Goal: Information Seeking & Learning: Learn about a topic

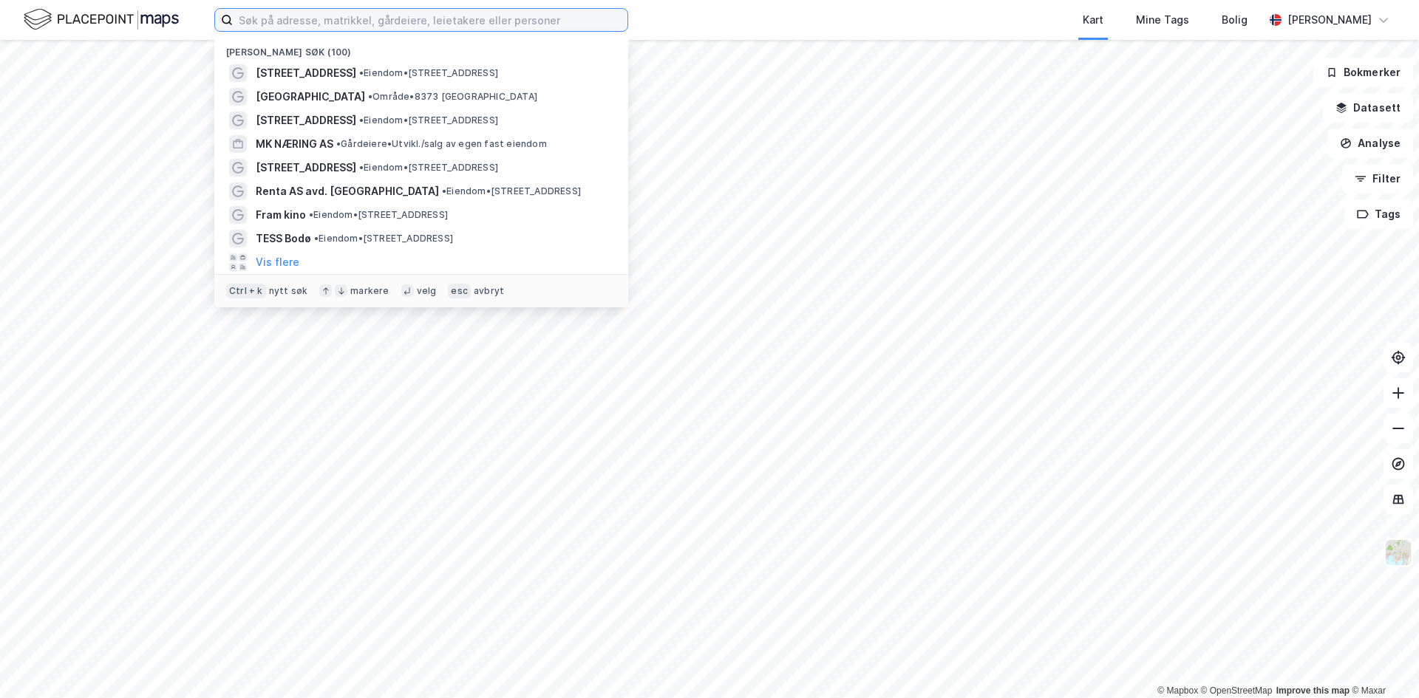
click at [313, 24] on input at bounding box center [430, 20] width 395 height 22
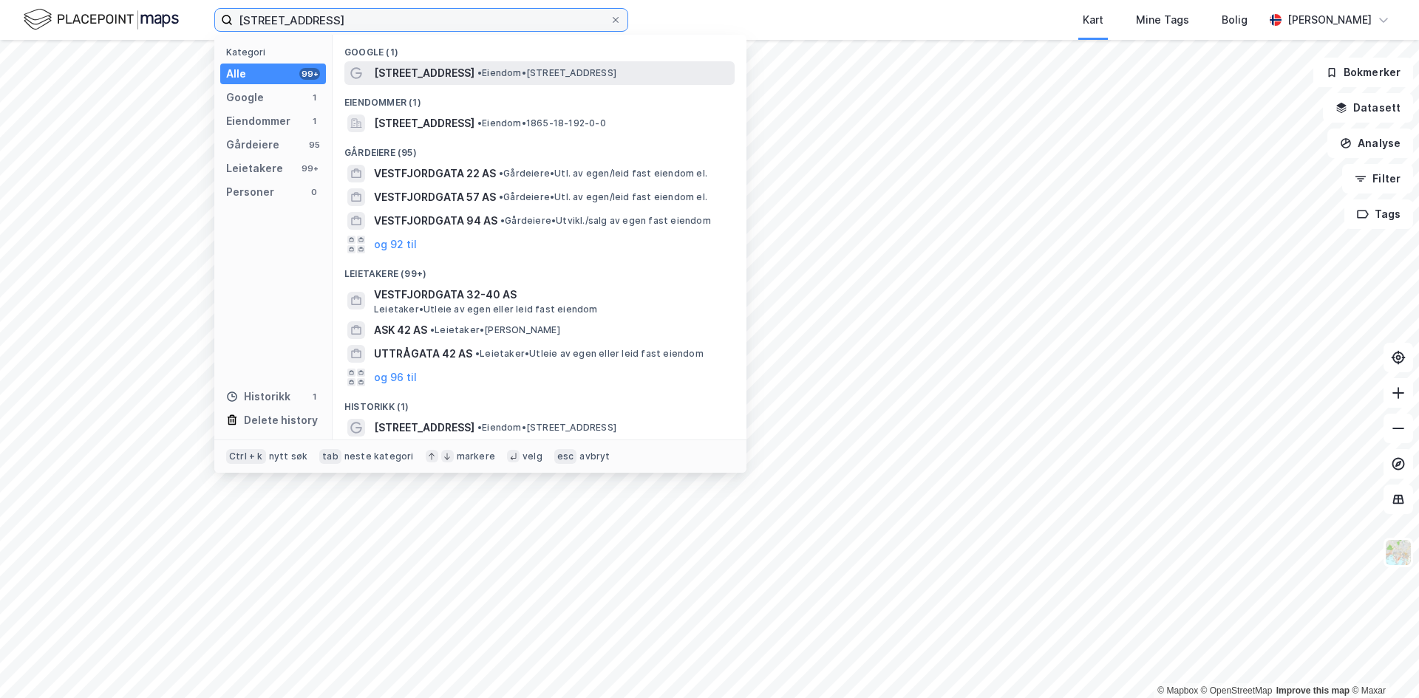
type input "[STREET_ADDRESS]"
click at [449, 76] on span "[STREET_ADDRESS]" at bounding box center [424, 73] width 100 height 18
